Goal: Task Accomplishment & Management: Use online tool/utility

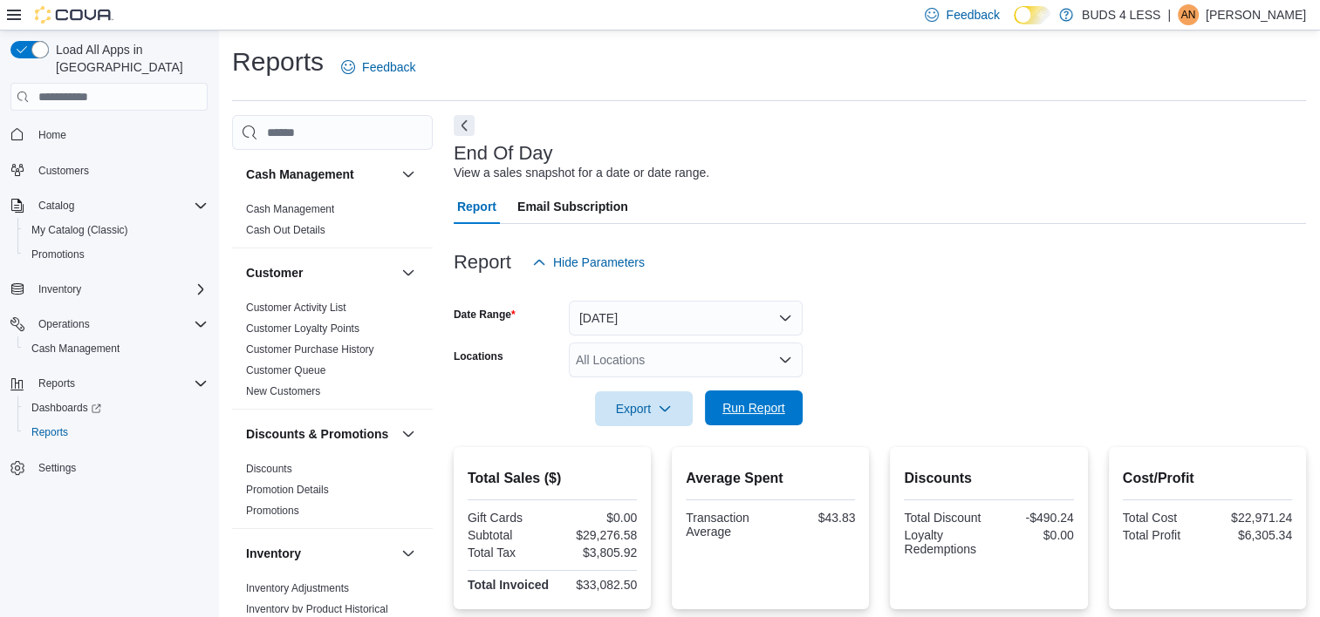
click at [751, 393] on span "Run Report" at bounding box center [753, 408] width 77 height 35
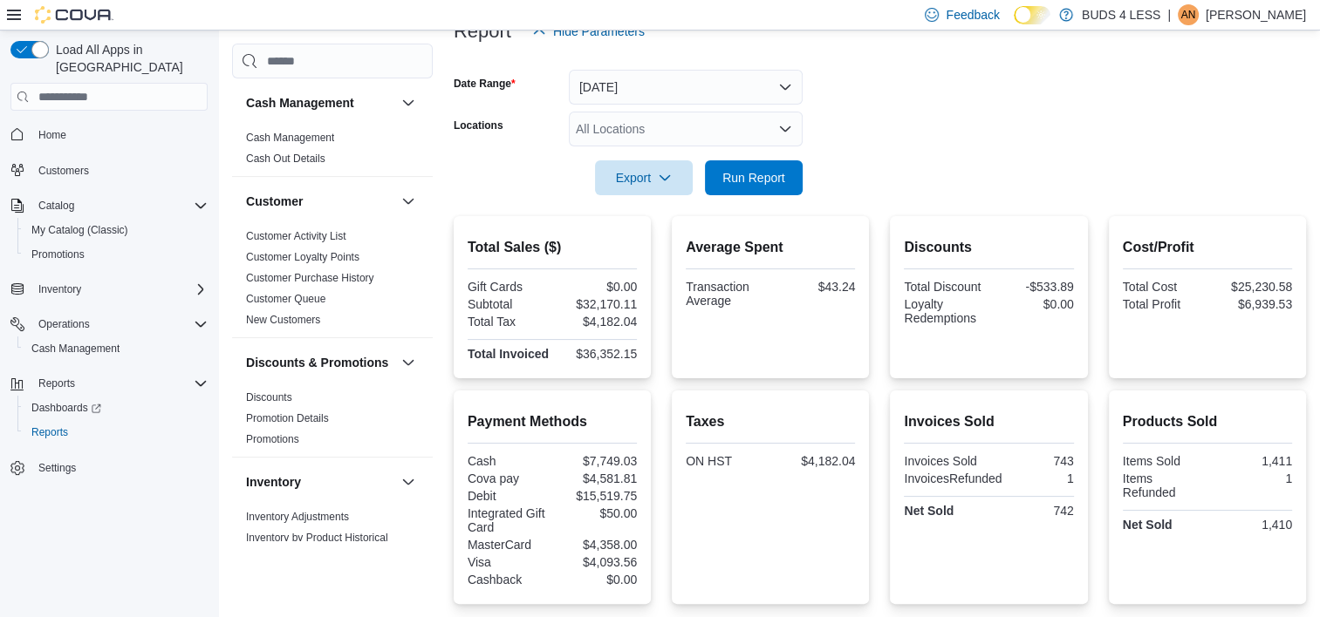
scroll to position [174, 0]
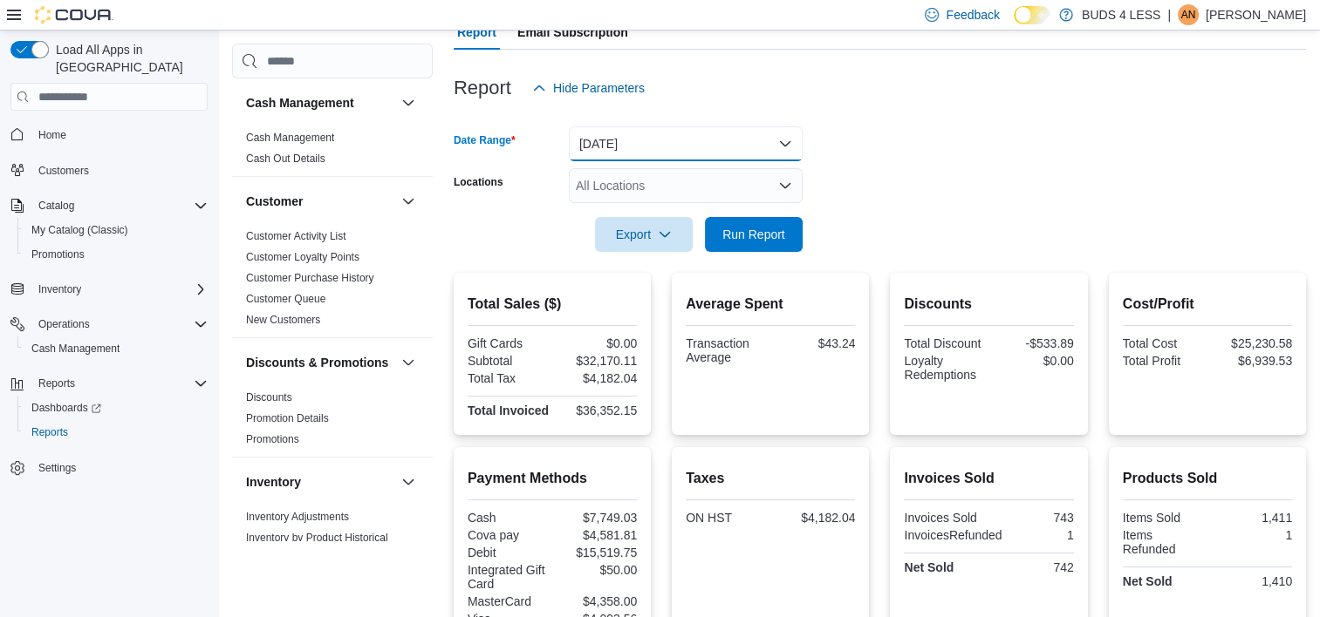
click at [709, 145] on button "Today" at bounding box center [686, 143] width 234 height 35
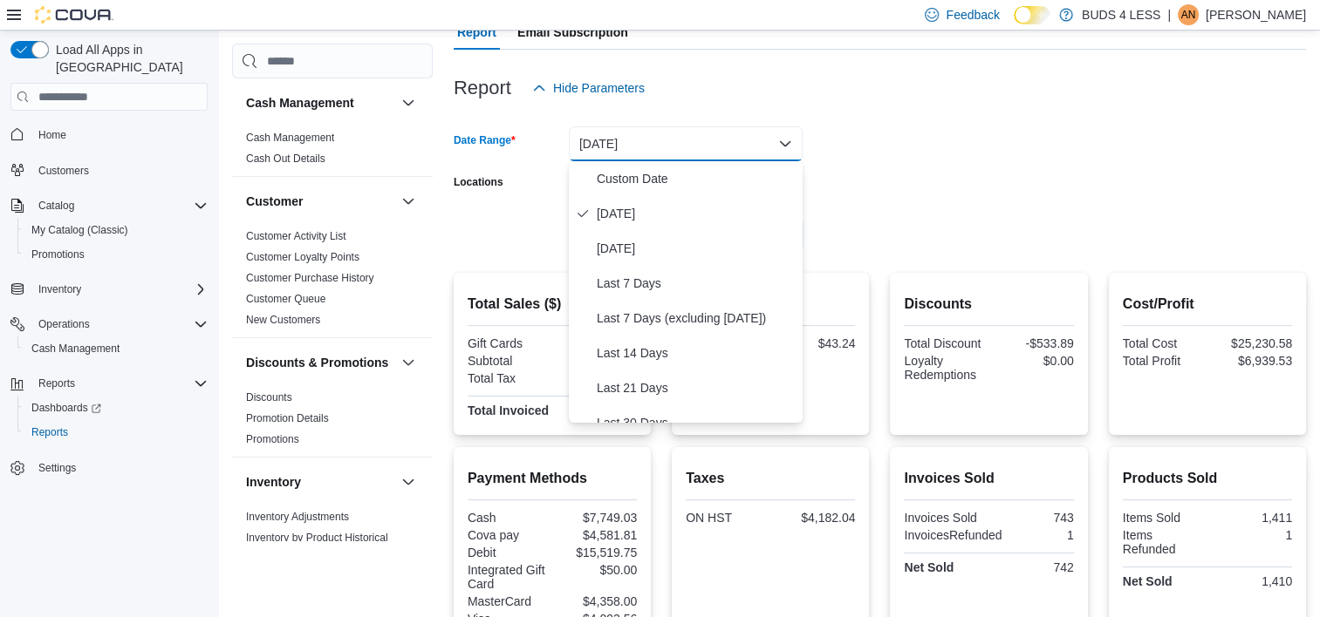
click at [863, 159] on form "Date Range Today Locations All Locations Export Run Report" at bounding box center [880, 179] width 852 height 147
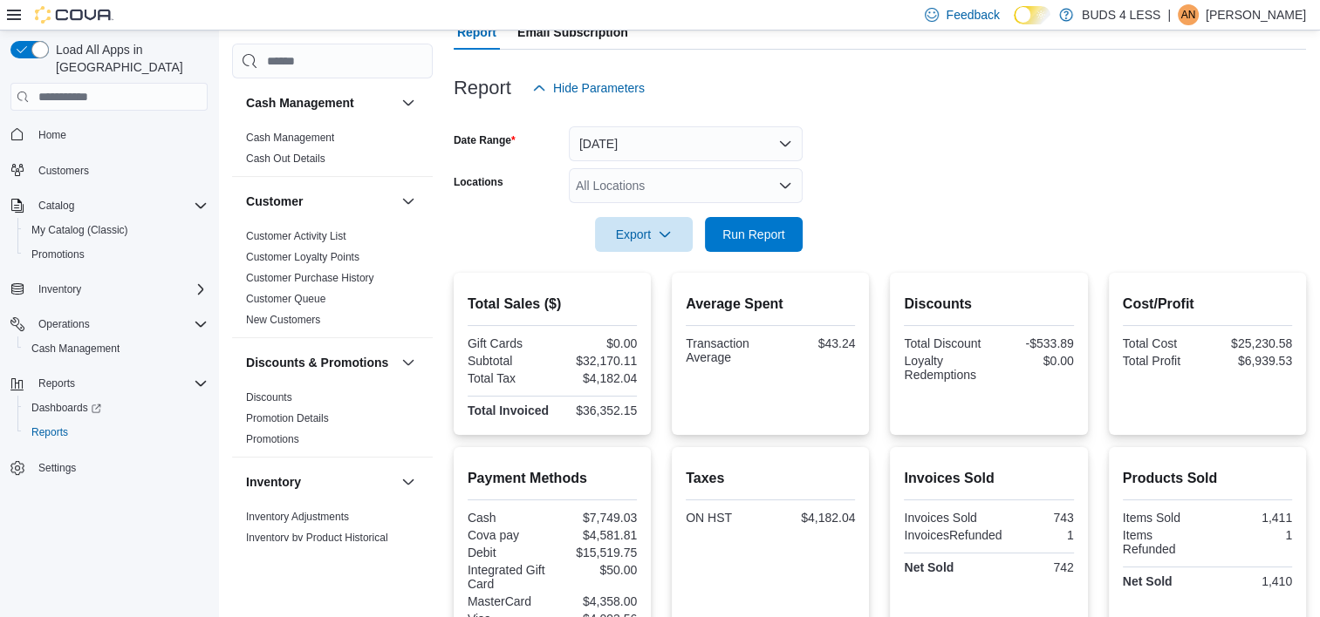
click at [705, 182] on div "All Locations" at bounding box center [686, 185] width 234 height 35
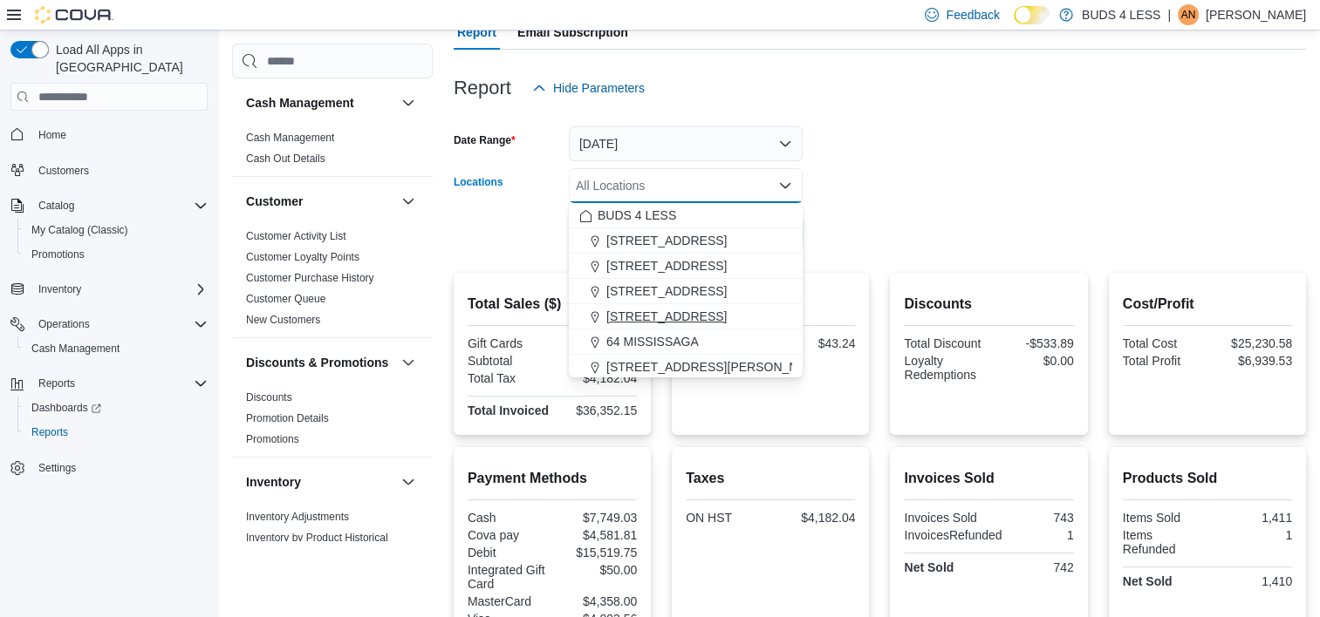
click at [644, 317] on span "489 Yonge St, Unit 2" at bounding box center [666, 316] width 120 height 17
click at [955, 203] on div at bounding box center [880, 210] width 852 height 14
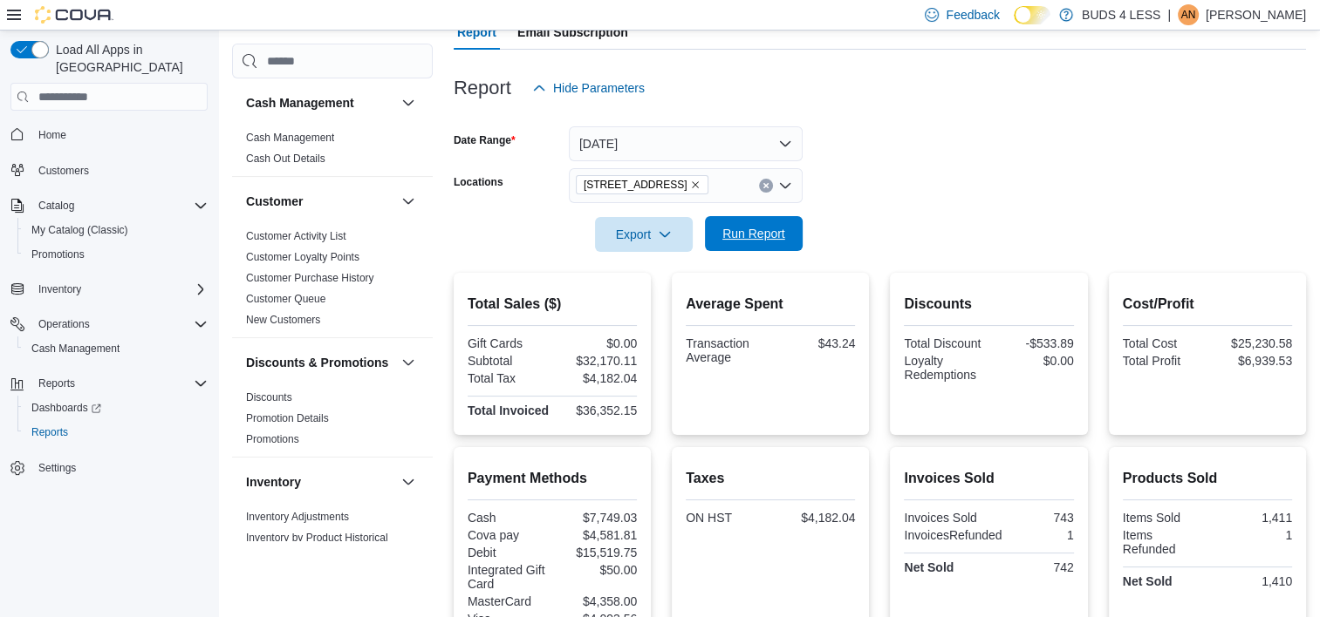
click at [740, 237] on span "Run Report" at bounding box center [753, 233] width 63 height 17
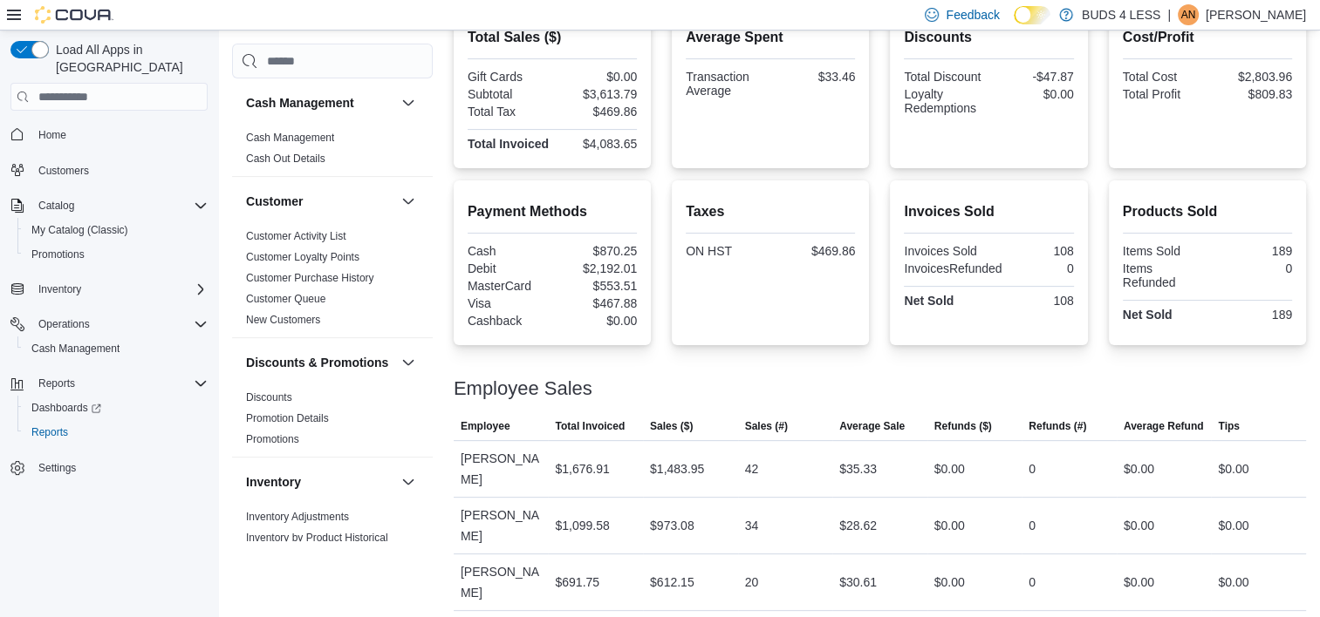
scroll to position [442, 0]
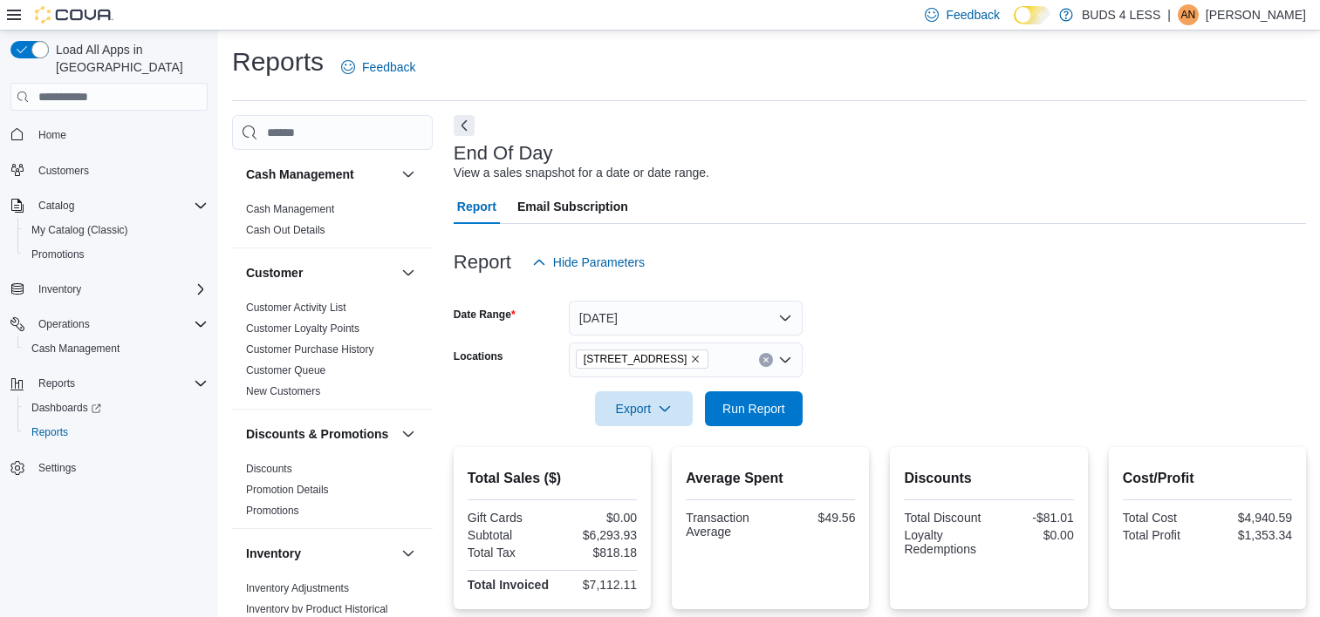
scroll to position [463, 0]
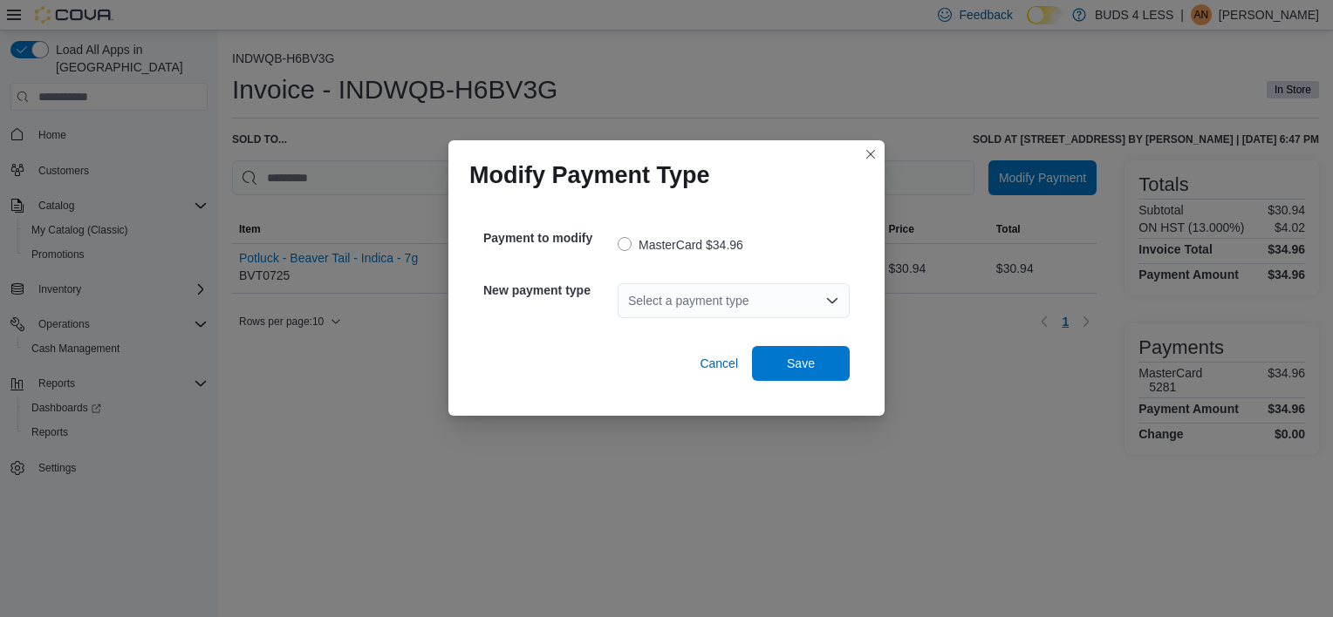
click at [750, 305] on div "Select a payment type" at bounding box center [733, 300] width 232 height 35
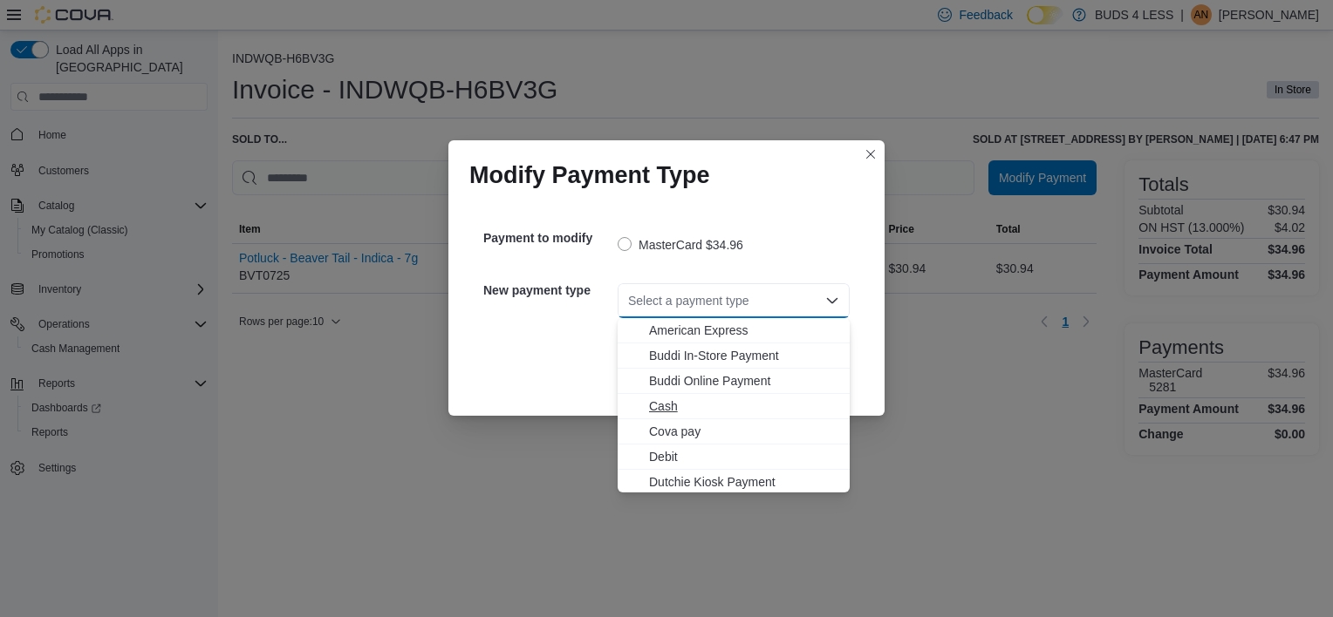
scroll to position [87, 0]
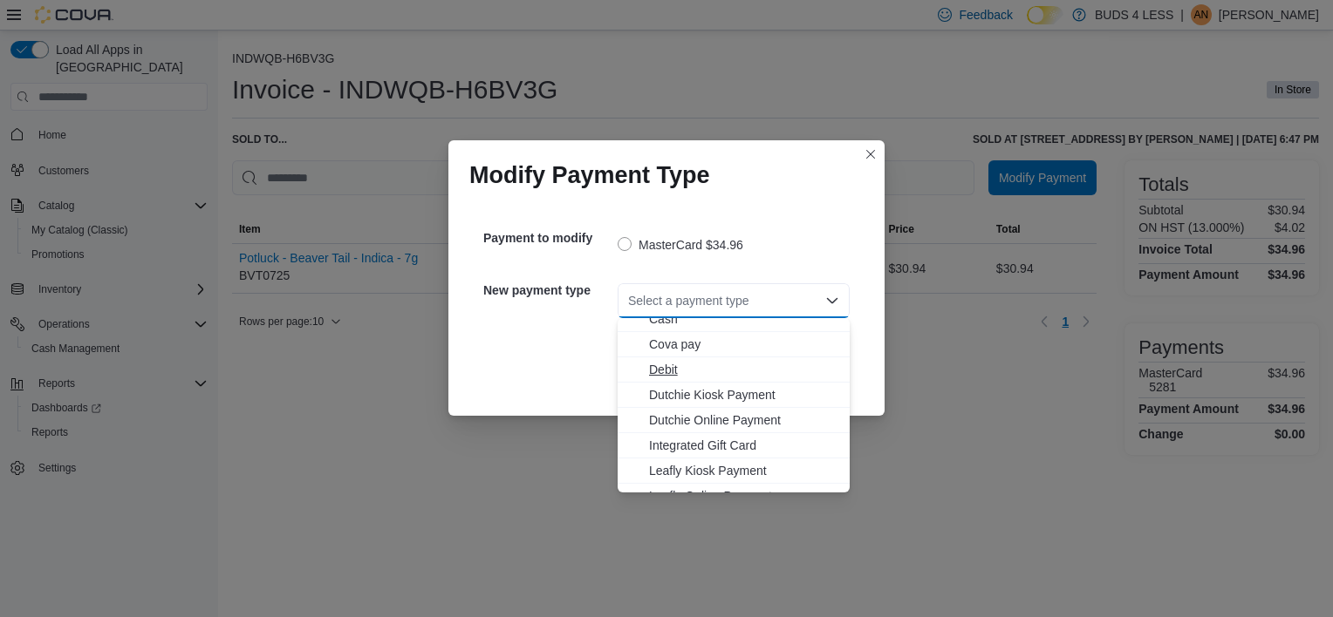
click at [679, 365] on span "Debit" at bounding box center [744, 369] width 190 height 17
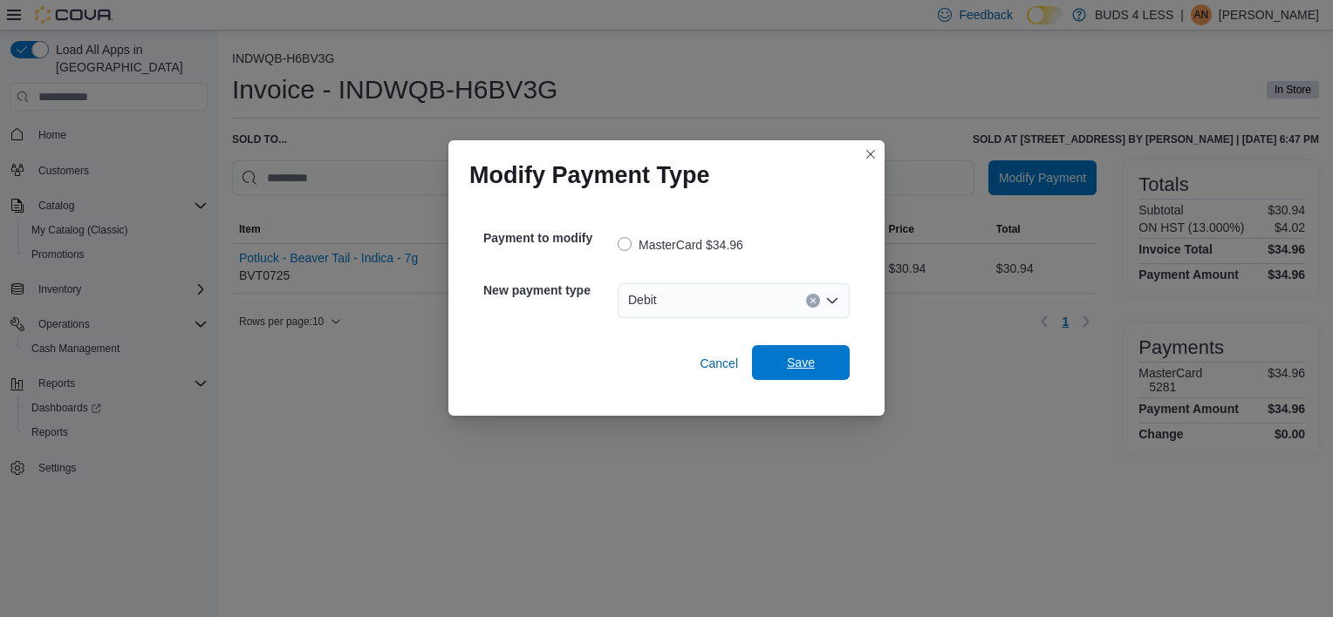
click at [785, 355] on span "Save" at bounding box center [800, 362] width 77 height 35
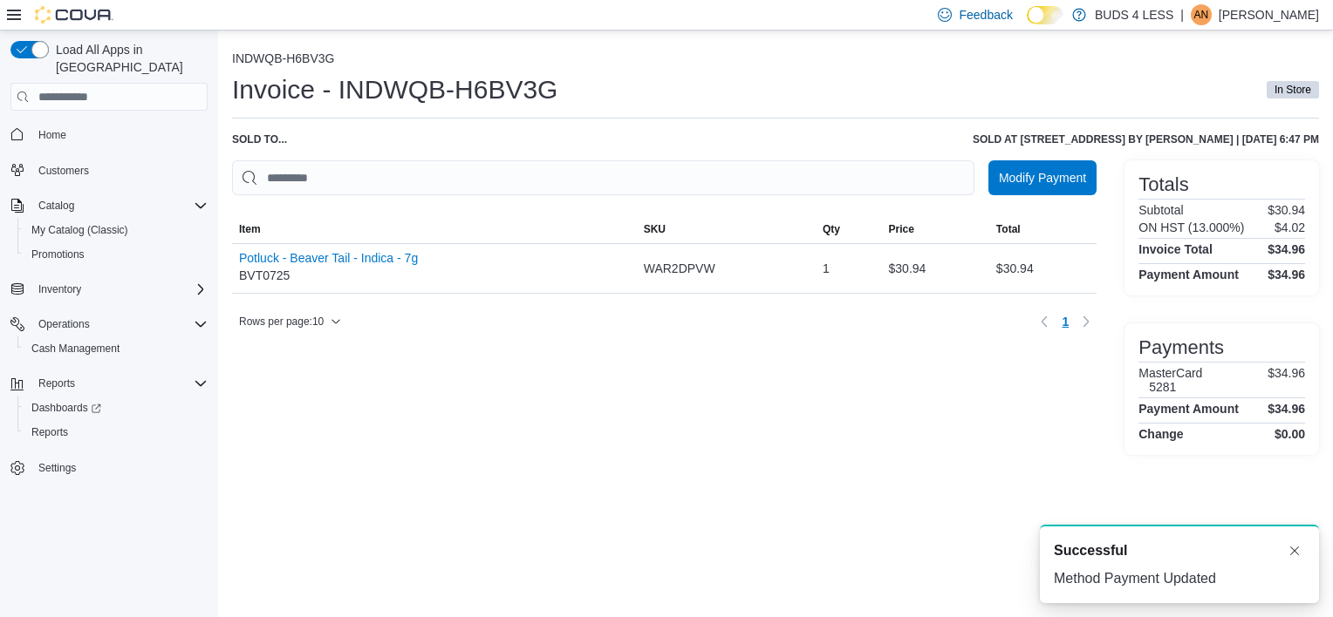
scroll to position [0, 0]
